Goal: Information Seeking & Learning: Understand process/instructions

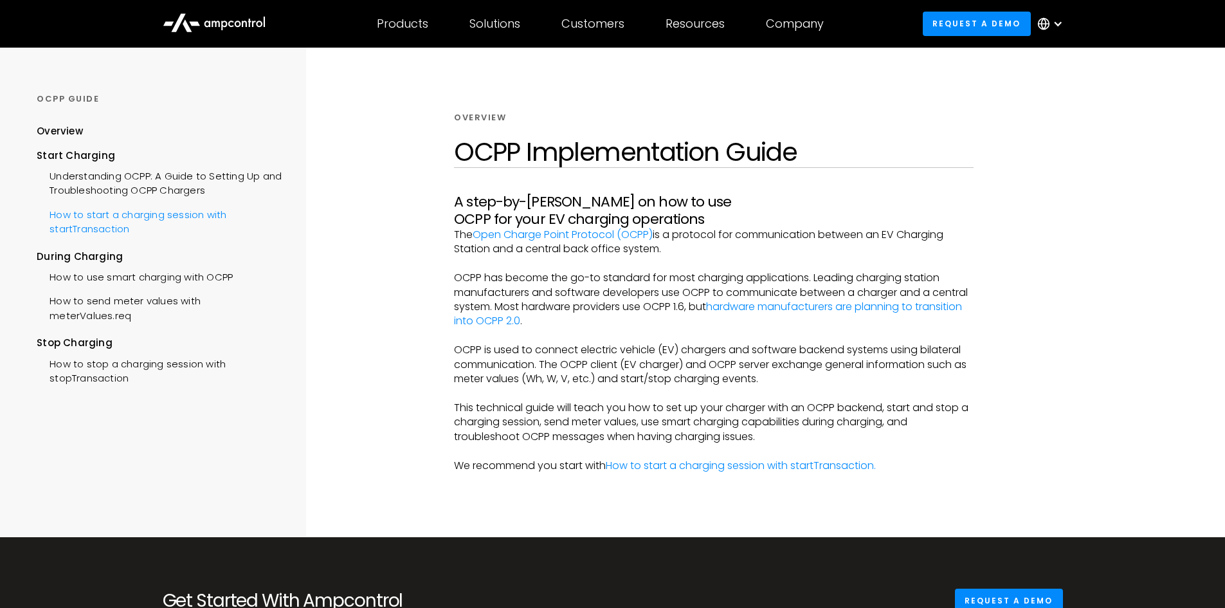
click at [142, 204] on div "How to start a charging session with startTransaction" at bounding box center [159, 220] width 245 height 39
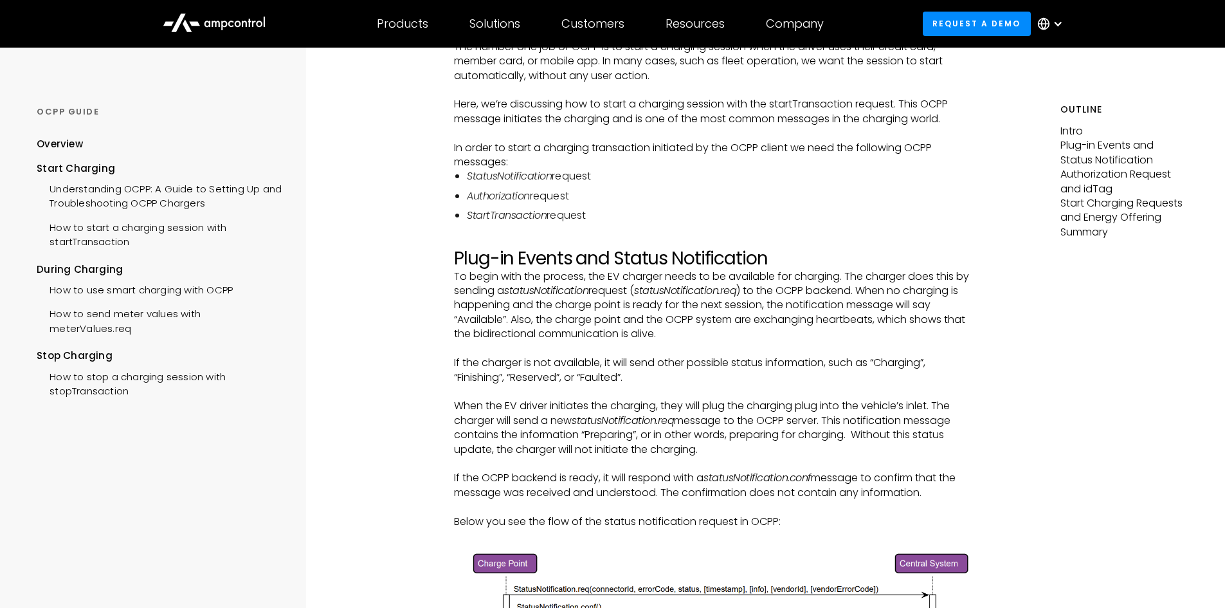
scroll to position [129, 0]
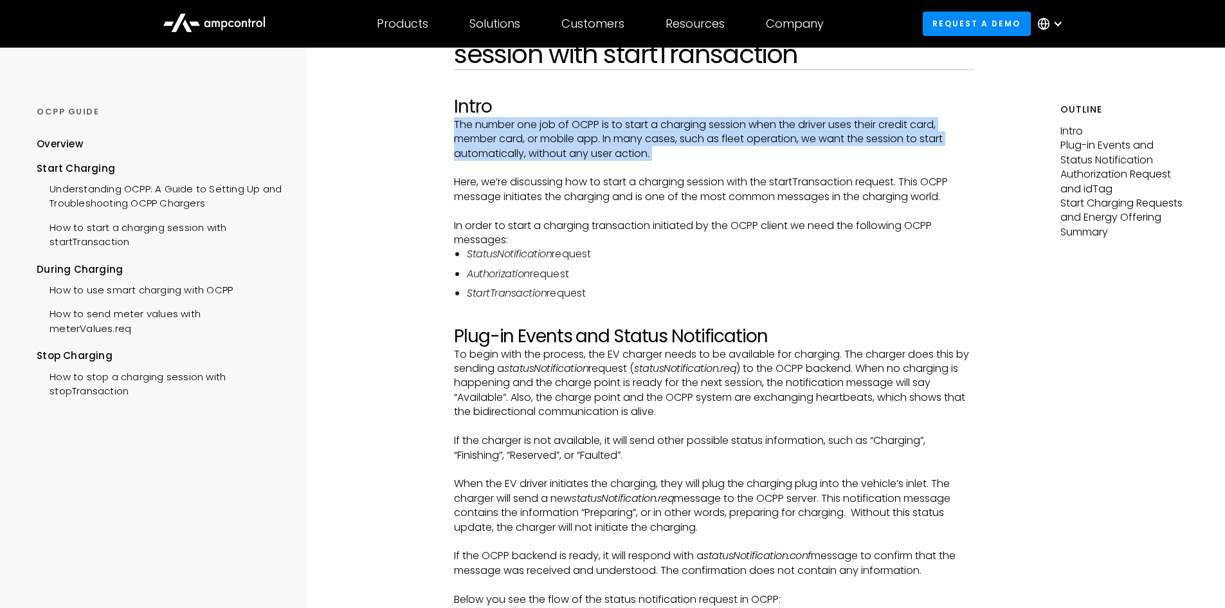
drag, startPoint x: 457, startPoint y: 120, endPoint x: 658, endPoint y: 164, distance: 206.0
copy div "The number one job of OCPP is to start a charging session when the driver uses …"
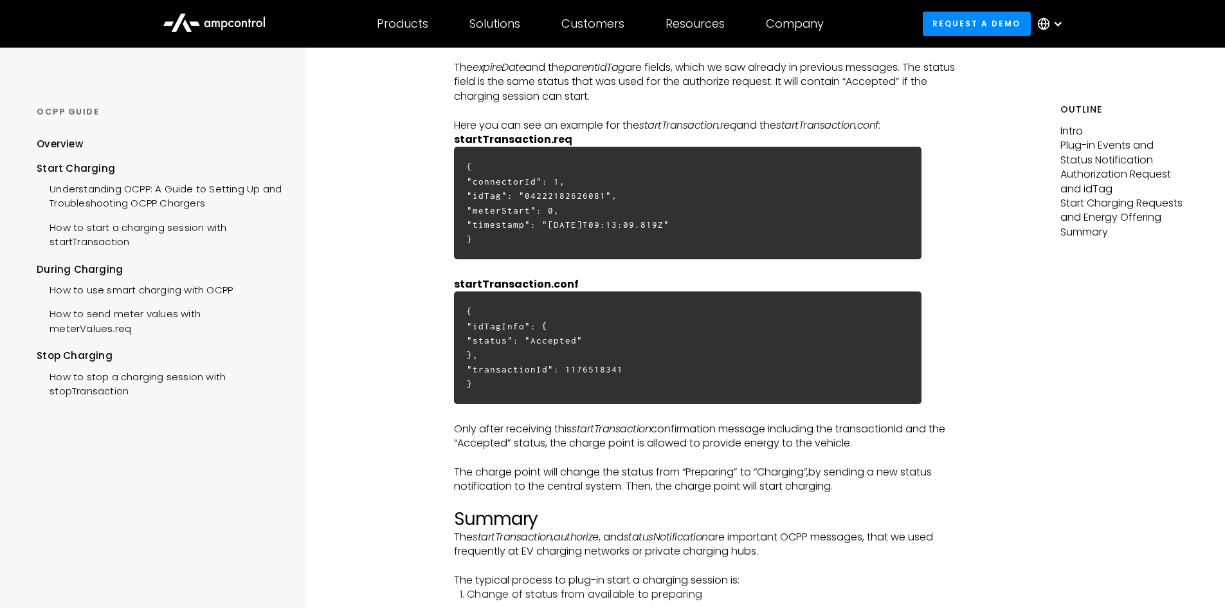
scroll to position [3344, 0]
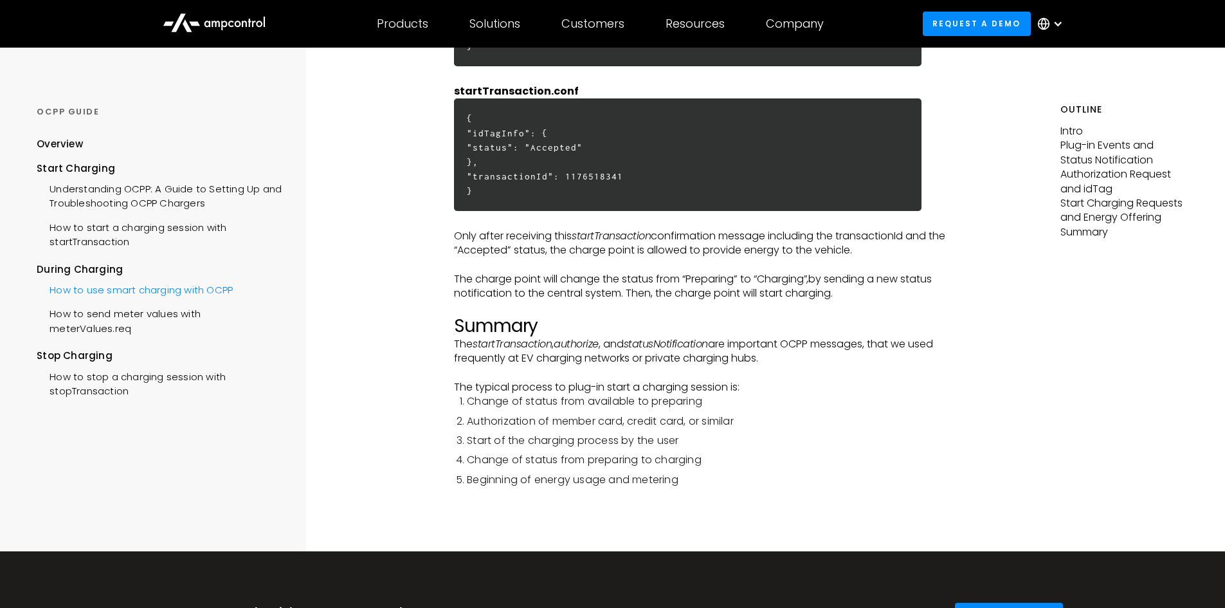
click at [215, 288] on div "How to use smart charging with OCPP" at bounding box center [135, 289] width 196 height 24
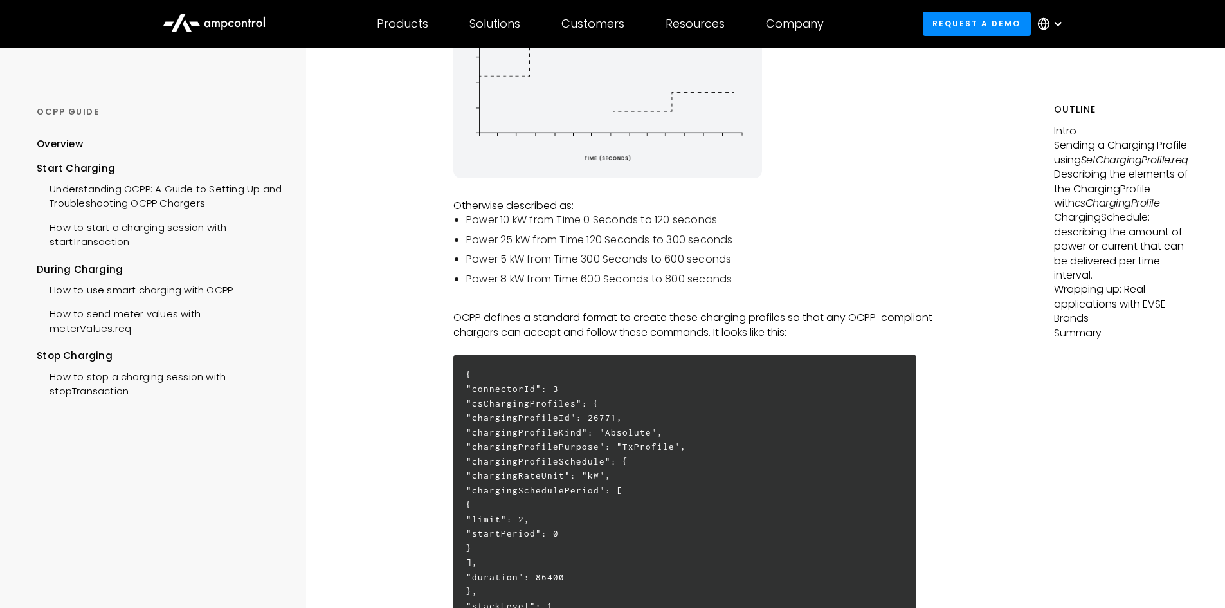
scroll to position [386, 0]
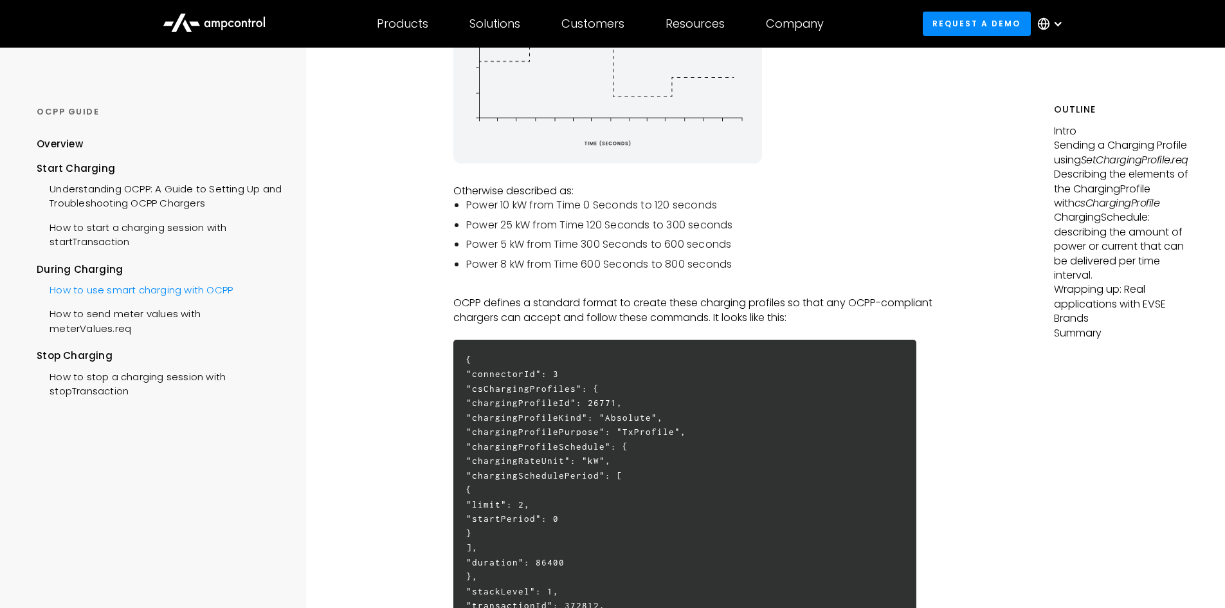
click at [170, 286] on div "How to use smart charging with OCPP" at bounding box center [135, 289] width 196 height 24
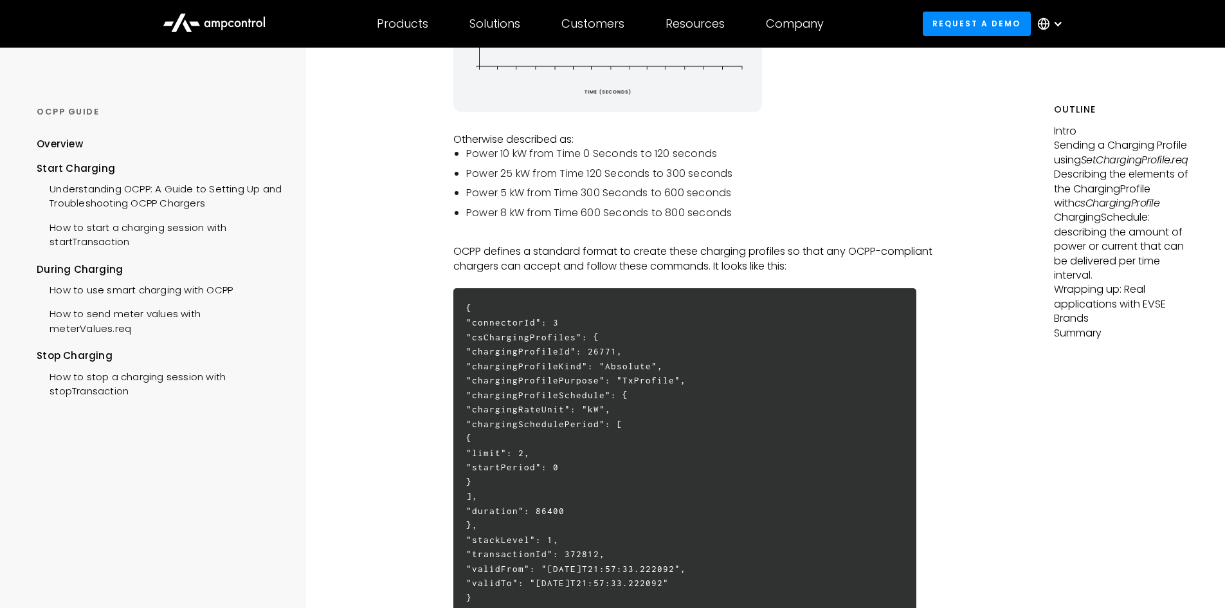
scroll to position [450, 0]
